Goal: Task Accomplishment & Management: Use online tool/utility

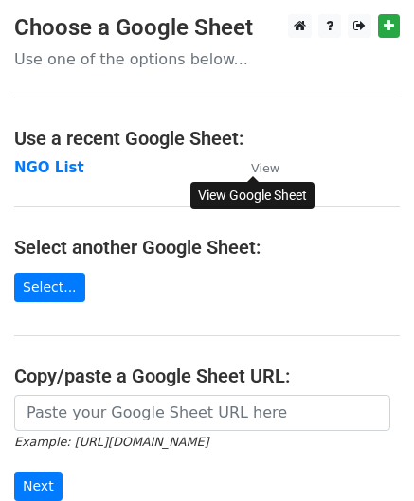
click at [262, 167] on small "View" at bounding box center [265, 168] width 28 height 14
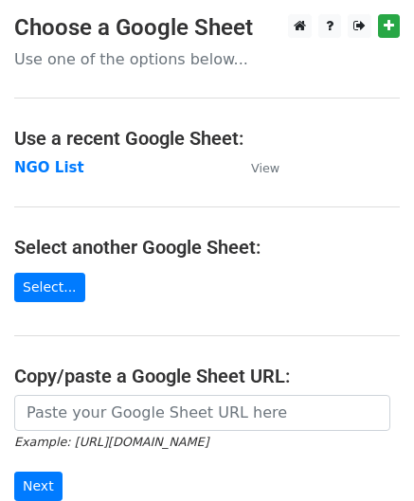
click at [94, 67] on p "Use one of the options below..." at bounding box center [206, 59] width 385 height 20
click at [49, 172] on strong "NGO List" at bounding box center [49, 167] width 70 height 17
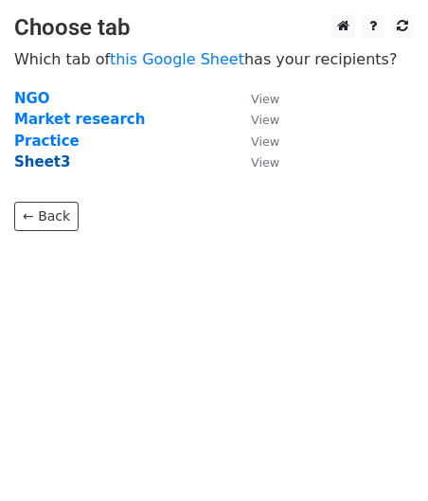
click at [46, 168] on strong "Sheet3" at bounding box center [42, 161] width 56 height 17
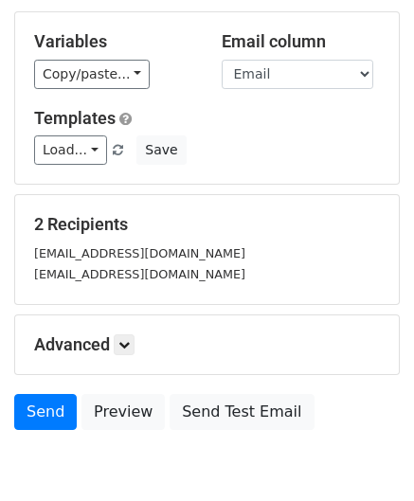
scroll to position [170, 0]
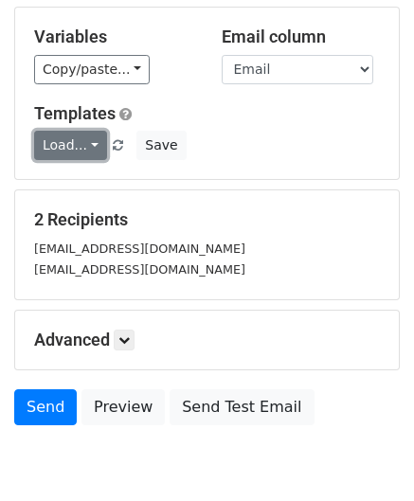
click at [87, 149] on link "Load..." at bounding box center [70, 145] width 73 height 29
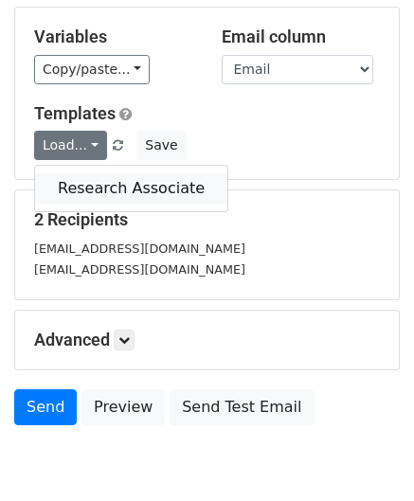
click at [87, 179] on link "Research Associate" at bounding box center [131, 188] width 192 height 30
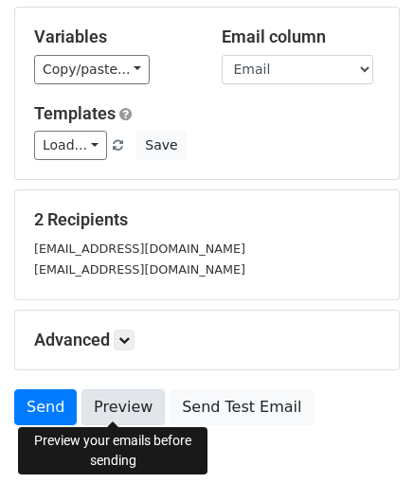
click at [117, 406] on link "Preview" at bounding box center [122, 407] width 83 height 36
click at [136, 402] on link "Preview" at bounding box center [122, 407] width 83 height 36
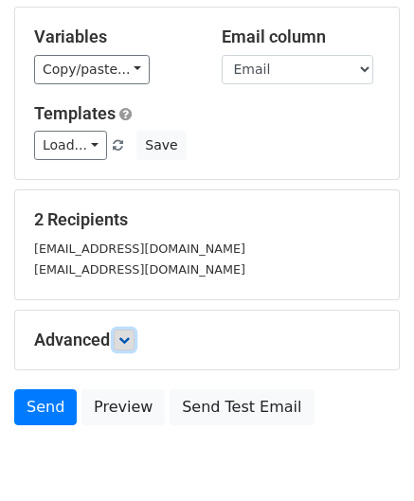
click at [127, 334] on icon at bounding box center [123, 339] width 11 height 11
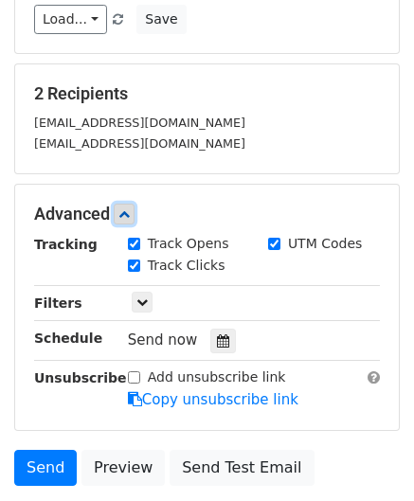
scroll to position [307, 0]
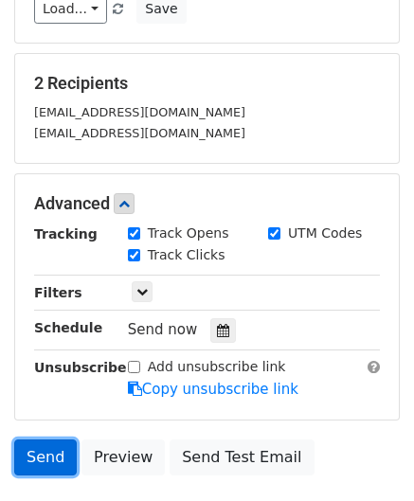
click at [39, 448] on link "Send" at bounding box center [45, 457] width 63 height 36
click at [55, 453] on link "Send" at bounding box center [45, 457] width 63 height 36
